Goal: Task Accomplishment & Management: Manage account settings

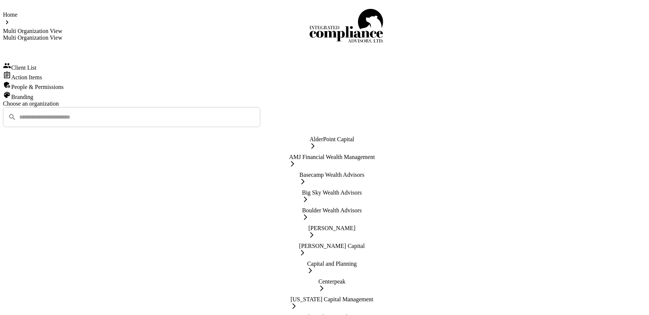
click at [59, 81] on div "Action Items" at bounding box center [324, 76] width 643 height 10
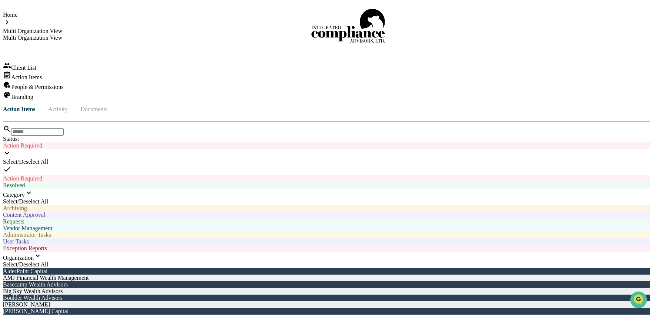
click at [33, 189] on icon at bounding box center [29, 193] width 8 height 8
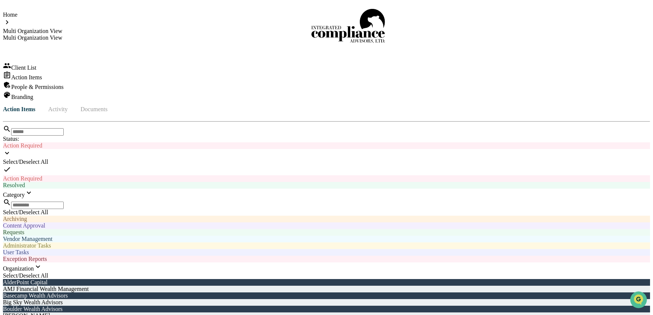
click at [382, 222] on div "Content Approval" at bounding box center [327, 225] width 648 height 7
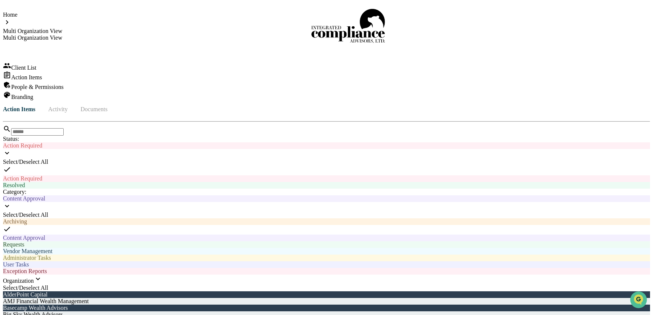
click at [368, 195] on div "Content Approval" at bounding box center [327, 198] width 648 height 7
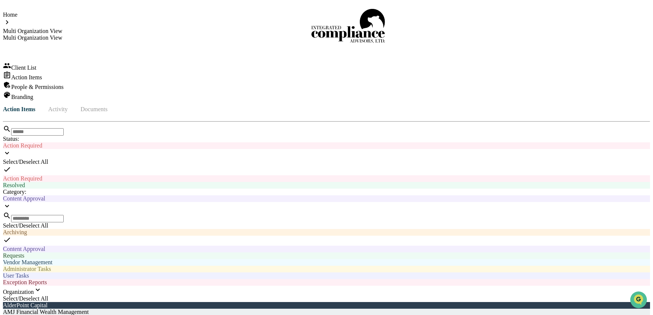
click at [348, 252] on div "Requests" at bounding box center [327, 255] width 648 height 7
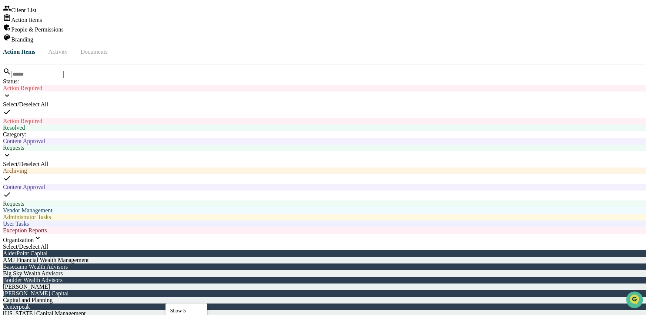
scroll to position [110, 0]
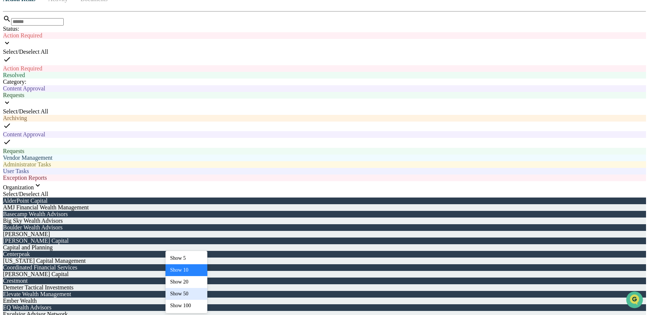
click at [199, 296] on body "Home Multi Organization View Multi Organization View Client List Action Items P…" at bounding box center [324, 317] width 643 height 848
click at [194, 306] on div "Show 100" at bounding box center [187, 306] width 42 height 12
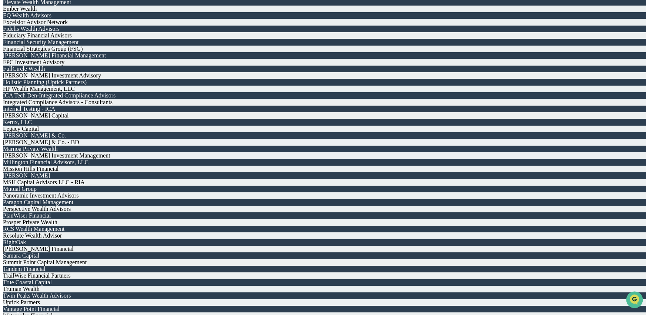
scroll to position [0, 0]
